Goal: Transaction & Acquisition: Purchase product/service

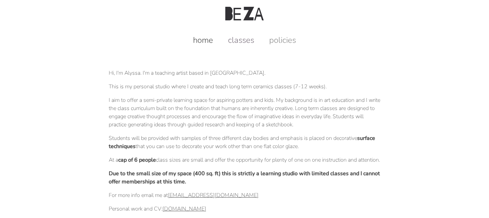
click at [240, 43] on link "classes" at bounding box center [241, 40] width 40 height 11
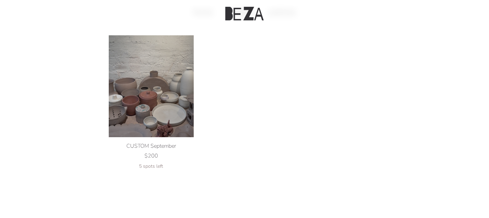
scroll to position [49, 0]
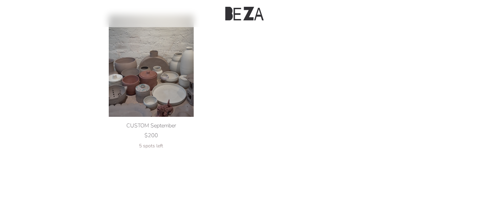
click at [158, 72] on img at bounding box center [151, 66] width 85 height 102
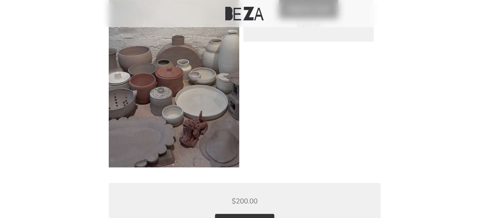
scroll to position [69, 0]
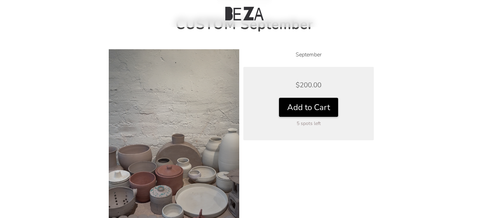
click at [289, 112] on button "Add to Cart" at bounding box center [308, 107] width 59 height 19
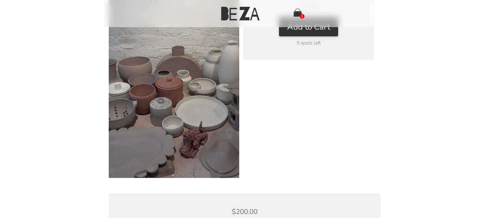
scroll to position [158, 0]
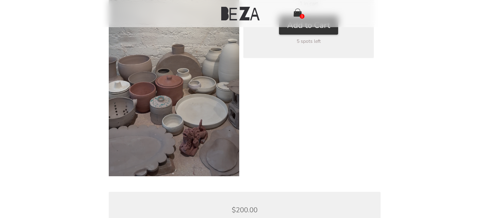
click at [202, 152] on img at bounding box center [174, 68] width 130 height 217
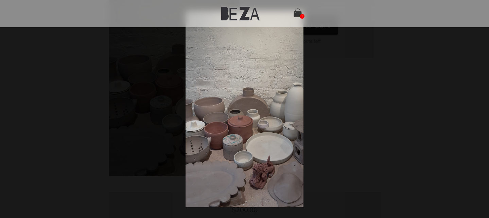
click at [331, 105] on div at bounding box center [244, 109] width 489 height 218
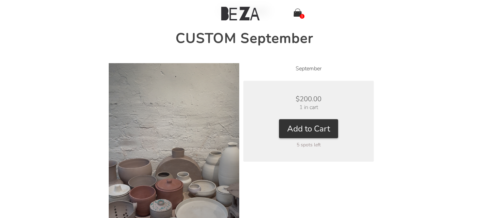
scroll to position [0, 0]
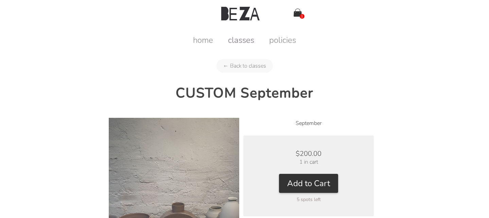
click at [237, 38] on link "classes" at bounding box center [241, 40] width 40 height 11
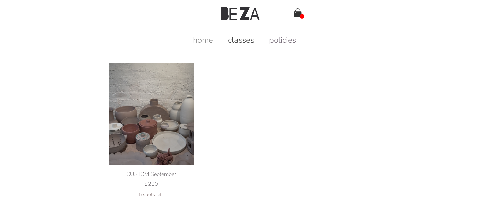
click at [281, 41] on link "policies" at bounding box center [282, 40] width 40 height 11
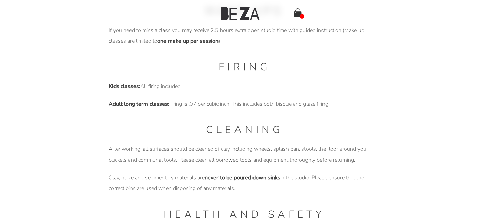
scroll to position [413, 0]
drag, startPoint x: 179, startPoint y: 101, endPoint x: 224, endPoint y: 101, distance: 44.5
click at [224, 101] on p "Adult long term classes: Firing is .07 per cubic inch. This includes both bisqu…" at bounding box center [245, 103] width 272 height 11
click at [244, 104] on p "Adult long term classes: Firing is .07 per cubic inch. This includes both bisqu…" at bounding box center [245, 103] width 272 height 11
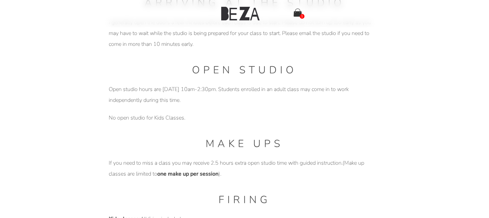
scroll to position [0, 0]
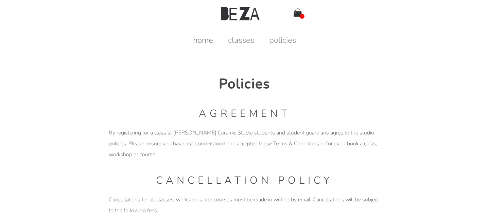
click at [205, 39] on link "home" at bounding box center [203, 40] width 34 height 11
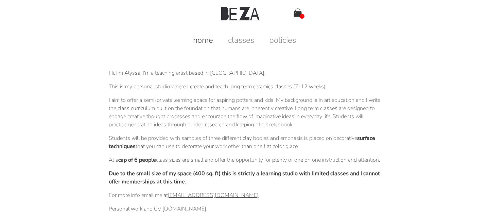
scroll to position [2, 0]
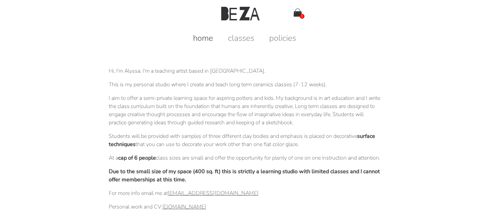
click at [297, 17] on link "1" at bounding box center [298, 13] width 8 height 10
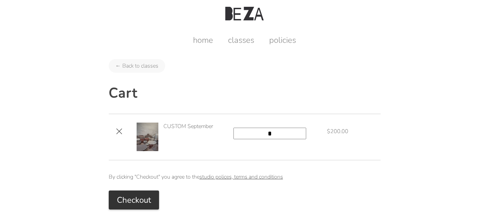
click at [186, 125] on div "CUSTOM September" at bounding box center [201, 126] width 76 height 7
click at [153, 134] on img at bounding box center [148, 137] width 22 height 29
click at [190, 130] on div "CUSTOM September" at bounding box center [201, 126] width 76 height 7
click at [282, 141] on div "× CUSTOM September * $200.00" at bounding box center [245, 137] width 272 height 46
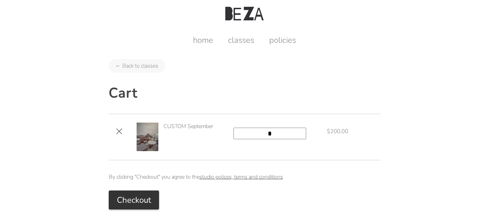
click at [271, 134] on input "*" at bounding box center [269, 134] width 73 height 12
click at [253, 122] on div "× CUSTOM September * $200.00" at bounding box center [245, 137] width 272 height 46
click at [206, 43] on link "home" at bounding box center [203, 40] width 34 height 11
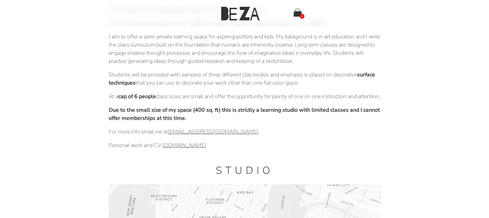
scroll to position [70, 0]
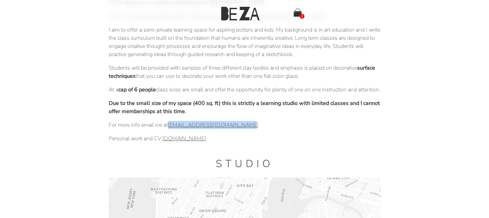
drag, startPoint x: 252, startPoint y: 133, endPoint x: 167, endPoint y: 132, distance: 85.3
click at [170, 129] on p "For more info email me at [EMAIL_ADDRESS][DOMAIN_NAME]" at bounding box center [245, 125] width 272 height 8
copy link "[EMAIL_ADDRESS][DOMAIN_NAME]"
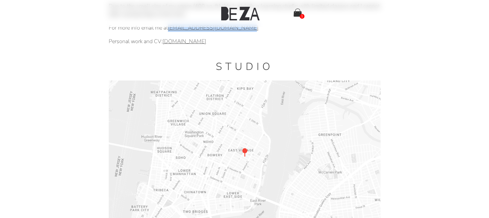
scroll to position [169, 0]
click at [236, 166] on img at bounding box center [245, 155] width 272 height 152
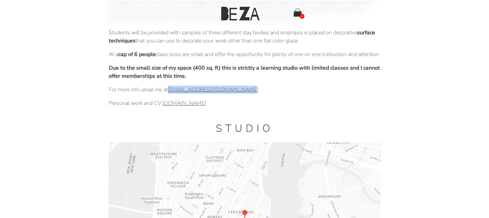
scroll to position [0, 0]
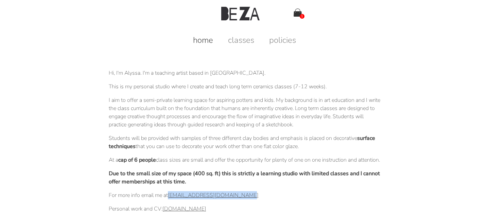
drag, startPoint x: 183, startPoint y: 101, endPoint x: 330, endPoint y: 147, distance: 154.2
click at [247, 38] on link "classes" at bounding box center [241, 40] width 40 height 11
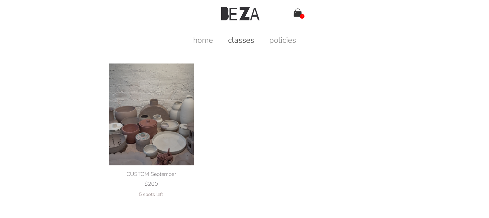
scroll to position [49, 0]
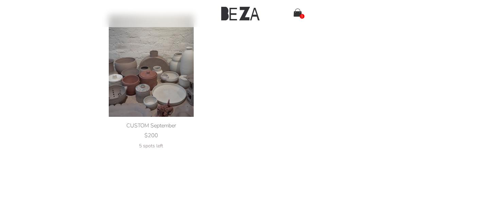
click at [172, 94] on img at bounding box center [151, 66] width 85 height 102
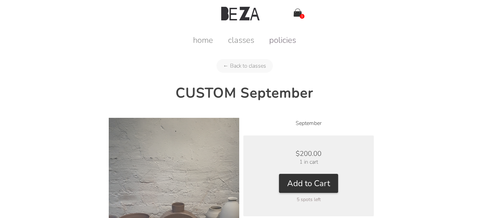
click at [275, 44] on link "policies" at bounding box center [282, 40] width 40 height 11
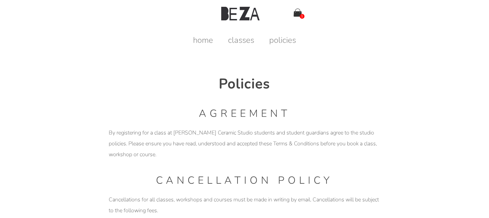
click at [241, 16] on img at bounding box center [240, 14] width 38 height 14
click at [203, 46] on link "home" at bounding box center [203, 40] width 34 height 11
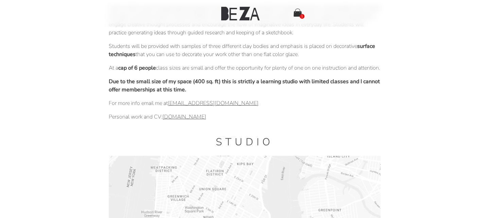
scroll to position [94, 0]
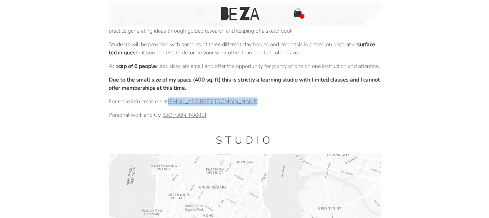
drag, startPoint x: 252, startPoint y: 112, endPoint x: 171, endPoint y: 112, distance: 81.5
click at [171, 106] on p "For more info email me at bezaceramicstudio@gmail.com" at bounding box center [245, 102] width 272 height 8
copy link "bezaceramicstudio@gmail.com"
click at [300, 21] on header "1" at bounding box center [244, 13] width 489 height 27
click at [298, 14] on img at bounding box center [298, 12] width 8 height 8
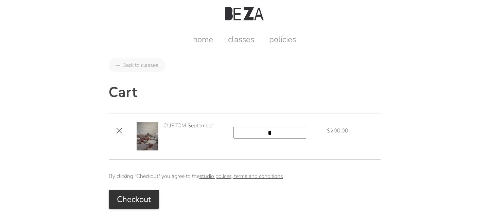
scroll to position [1, 0]
